Goal: Task Accomplishment & Management: Manage account settings

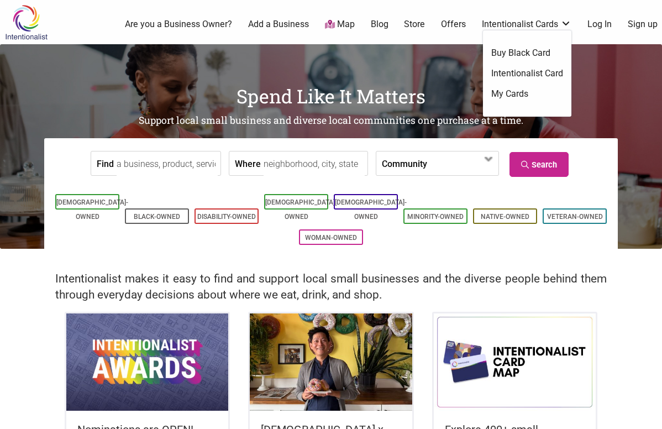
click at [498, 94] on link "My Cards" at bounding box center [527, 94] width 72 height 12
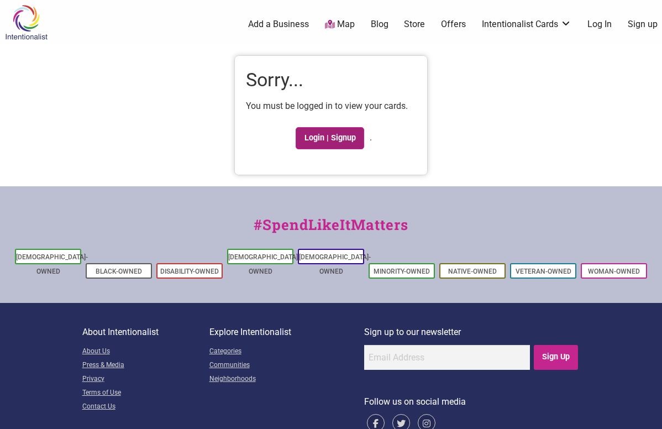
click at [308, 139] on link "Login | Signup" at bounding box center [330, 138] width 69 height 22
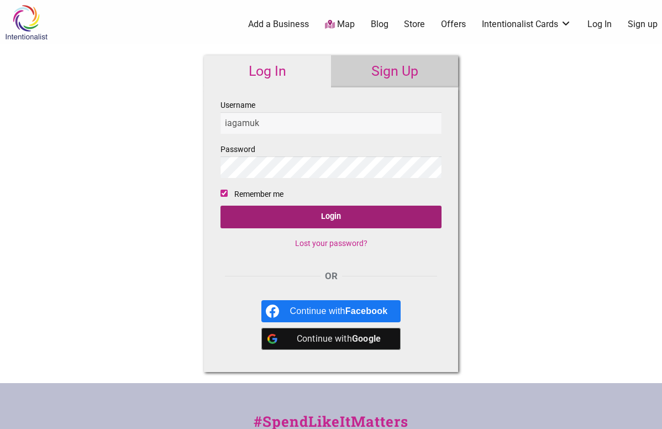
type input "iagamuk"
click at [264, 220] on input "Login" at bounding box center [330, 217] width 221 height 23
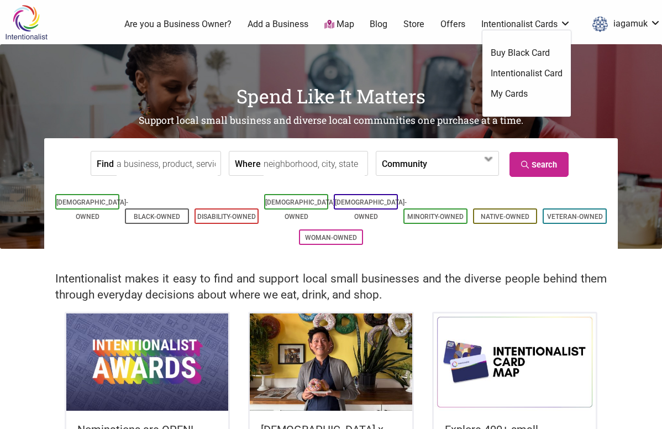
click at [493, 94] on link "My Cards" at bounding box center [527, 94] width 72 height 12
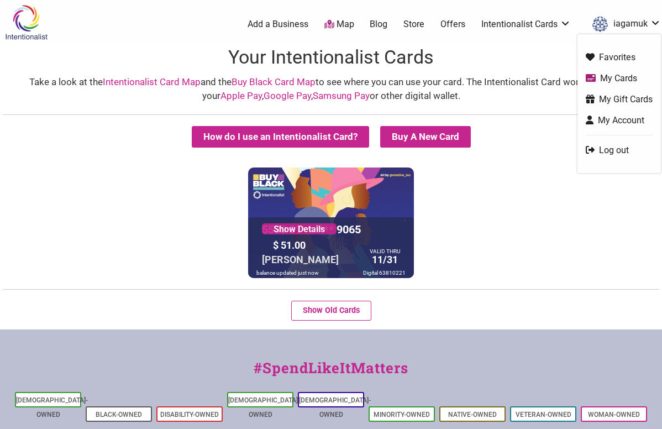
click at [645, 33] on link "iagamuk" at bounding box center [624, 24] width 74 height 20
click at [615, 149] on link "Log out" at bounding box center [619, 150] width 67 height 13
